Goal: Contribute content: Add original content to the website for others to see

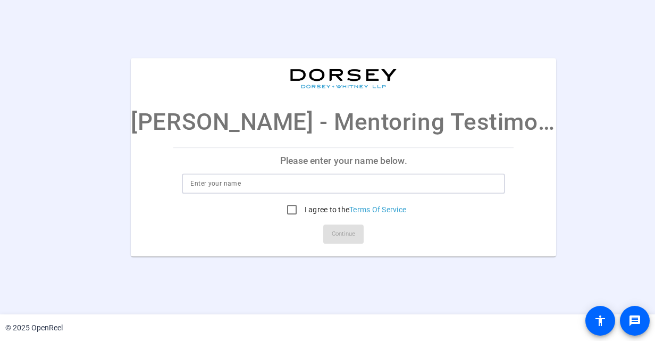
click at [226, 184] on input at bounding box center [343, 183] width 306 height 13
type input "[PERSON_NAME]"
click at [281, 207] on input "I agree to the Terms Of Service" at bounding box center [291, 209] width 21 height 21
checkbox input "true"
click at [332, 232] on span "Continue" at bounding box center [343, 234] width 23 height 16
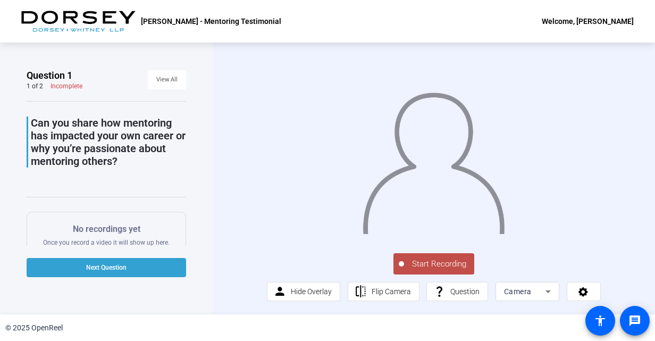
click at [440, 265] on span "Start Recording" at bounding box center [439, 264] width 70 height 12
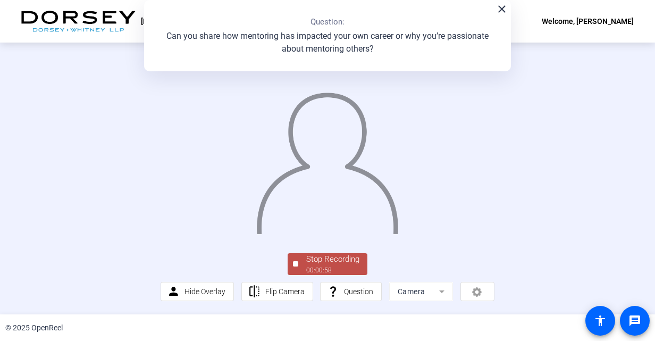
click at [329, 262] on div "Stop Recording" at bounding box center [332, 259] width 53 height 12
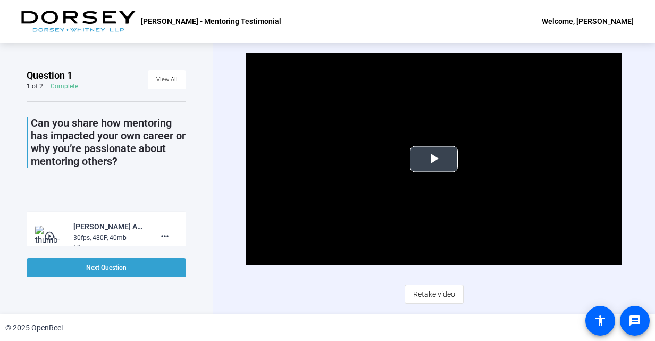
click at [434, 159] on span "Video Player" at bounding box center [434, 159] width 0 height 0
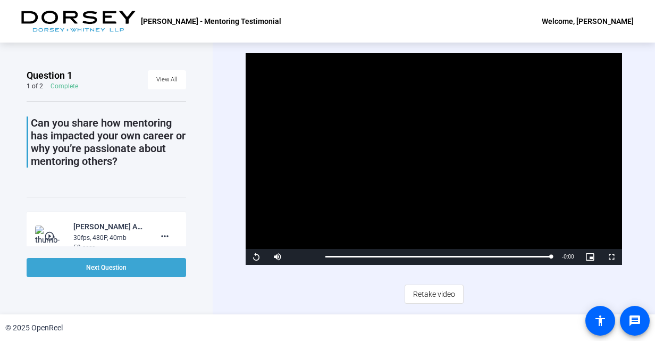
click at [113, 267] on span "Next Question" at bounding box center [106, 267] width 40 height 7
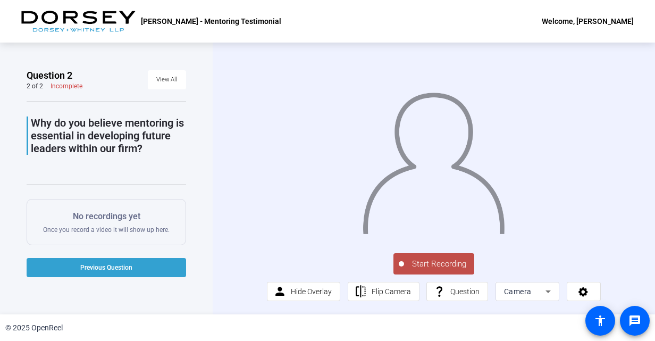
click at [425, 270] on span "Start Recording" at bounding box center [439, 264] width 70 height 12
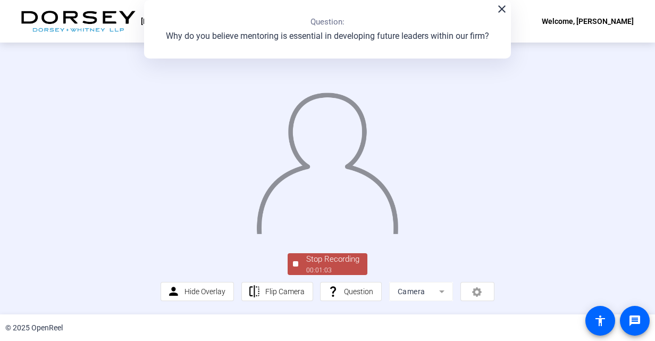
click at [452, 220] on div at bounding box center [328, 150] width 334 height 188
click at [496, 12] on mat-icon "close" at bounding box center [502, 9] width 13 height 13
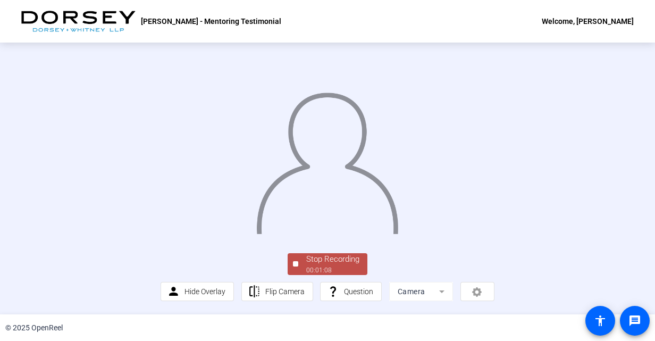
click at [494, 172] on div at bounding box center [328, 150] width 334 height 188
click at [453, 157] on div at bounding box center [328, 150] width 334 height 188
click at [639, 229] on div "Stop Recording 00:01:12 person Hide Overlay flip Flip Camera question_mark Ques…" at bounding box center [327, 179] width 655 height 272
click at [494, 134] on div at bounding box center [328, 150] width 334 height 188
click at [461, 105] on div at bounding box center [328, 150] width 334 height 188
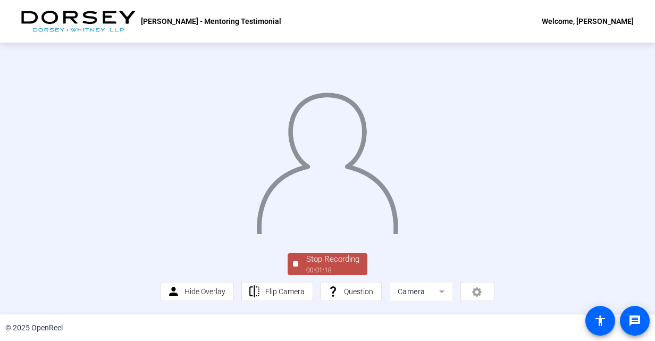
click at [306, 137] on img at bounding box center [327, 159] width 144 height 150
drag, startPoint x: 347, startPoint y: 188, endPoint x: 464, endPoint y: 177, distance: 117.0
click at [464, 177] on div at bounding box center [328, 150] width 334 height 188
click at [599, 321] on mat-icon "accessibility" at bounding box center [600, 320] width 13 height 13
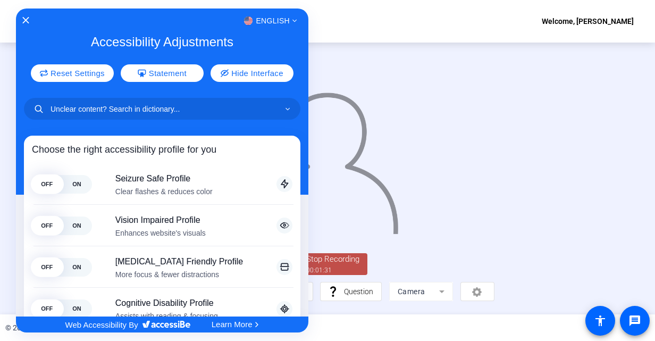
click at [536, 203] on div at bounding box center [327, 170] width 655 height 341
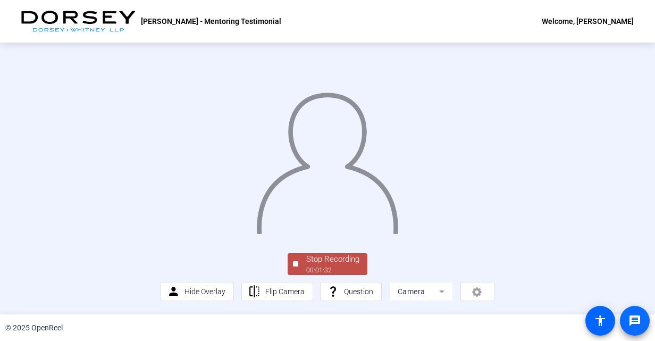
click at [628, 312] on span at bounding box center [635, 321] width 26 height 26
click at [185, 56] on div at bounding box center [328, 150] width 334 height 188
click at [330, 257] on div "Stop Recording" at bounding box center [332, 259] width 53 height 12
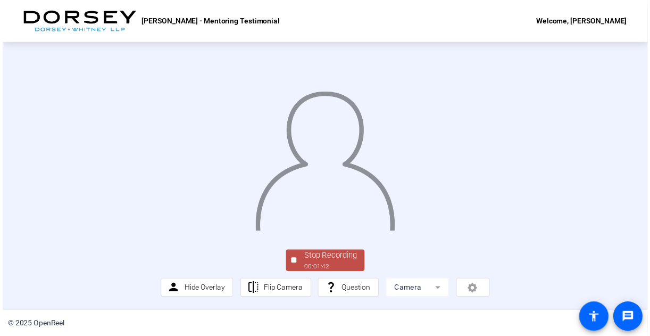
scroll to position [0, 0]
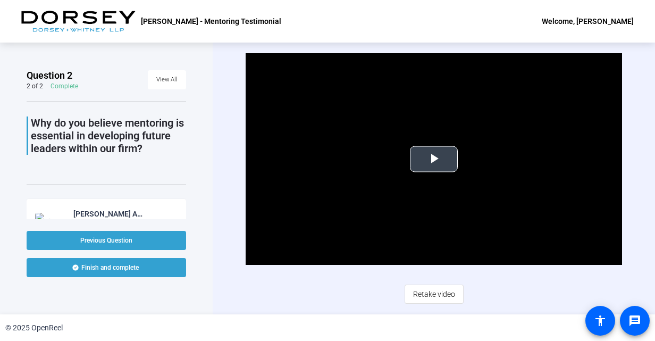
click at [434, 159] on span "Video Player" at bounding box center [434, 159] width 0 height 0
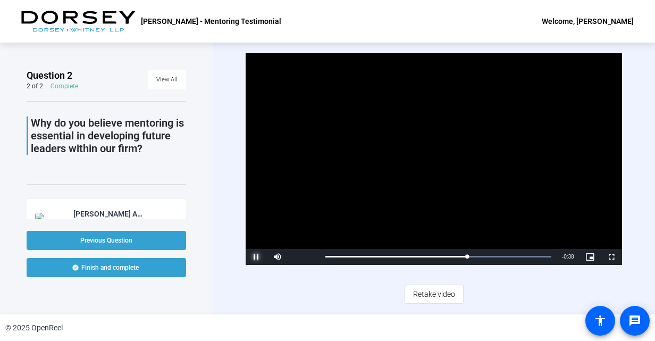
click at [255, 257] on span "Video Player" at bounding box center [256, 257] width 21 height 0
click at [66, 86] on div "Complete" at bounding box center [65, 86] width 28 height 9
click at [82, 84] on div "Question 2 2 of 2 Complete View All" at bounding box center [107, 79] width 160 height 21
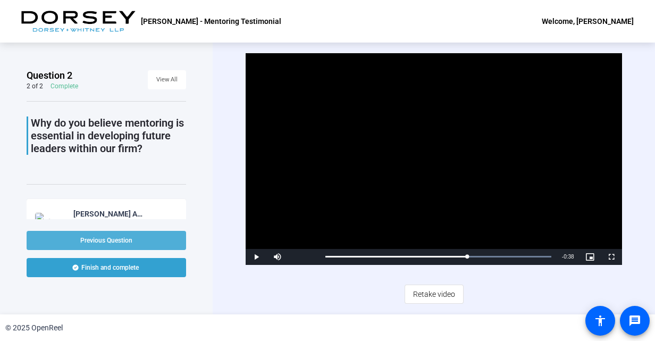
click at [112, 237] on span "Previous Question" at bounding box center [106, 240] width 52 height 7
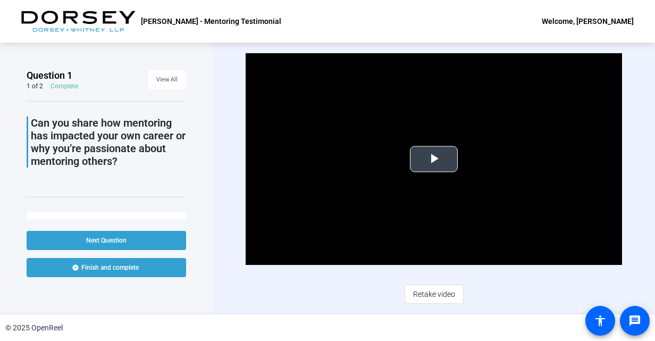
click at [434, 159] on span "Video Player" at bounding box center [434, 159] width 0 height 0
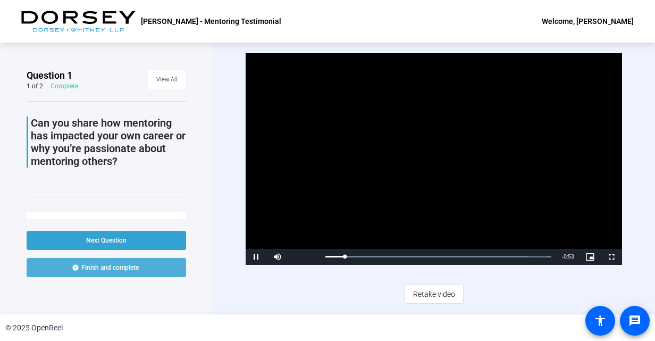
click at [105, 269] on span "Finish and complete" at bounding box center [109, 267] width 57 height 9
